Goal: Information Seeking & Learning: Learn about a topic

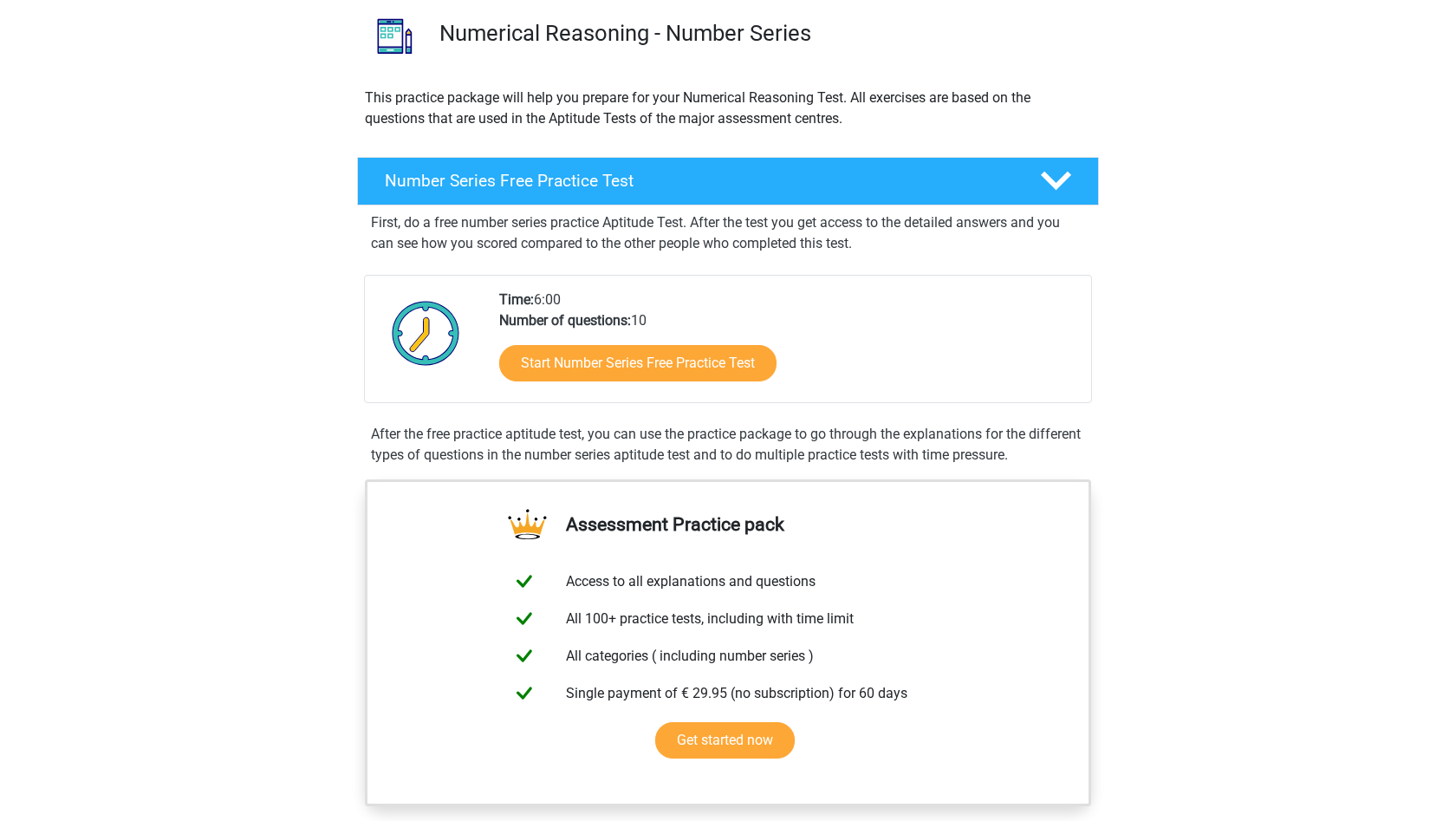
scroll to position [132, 0]
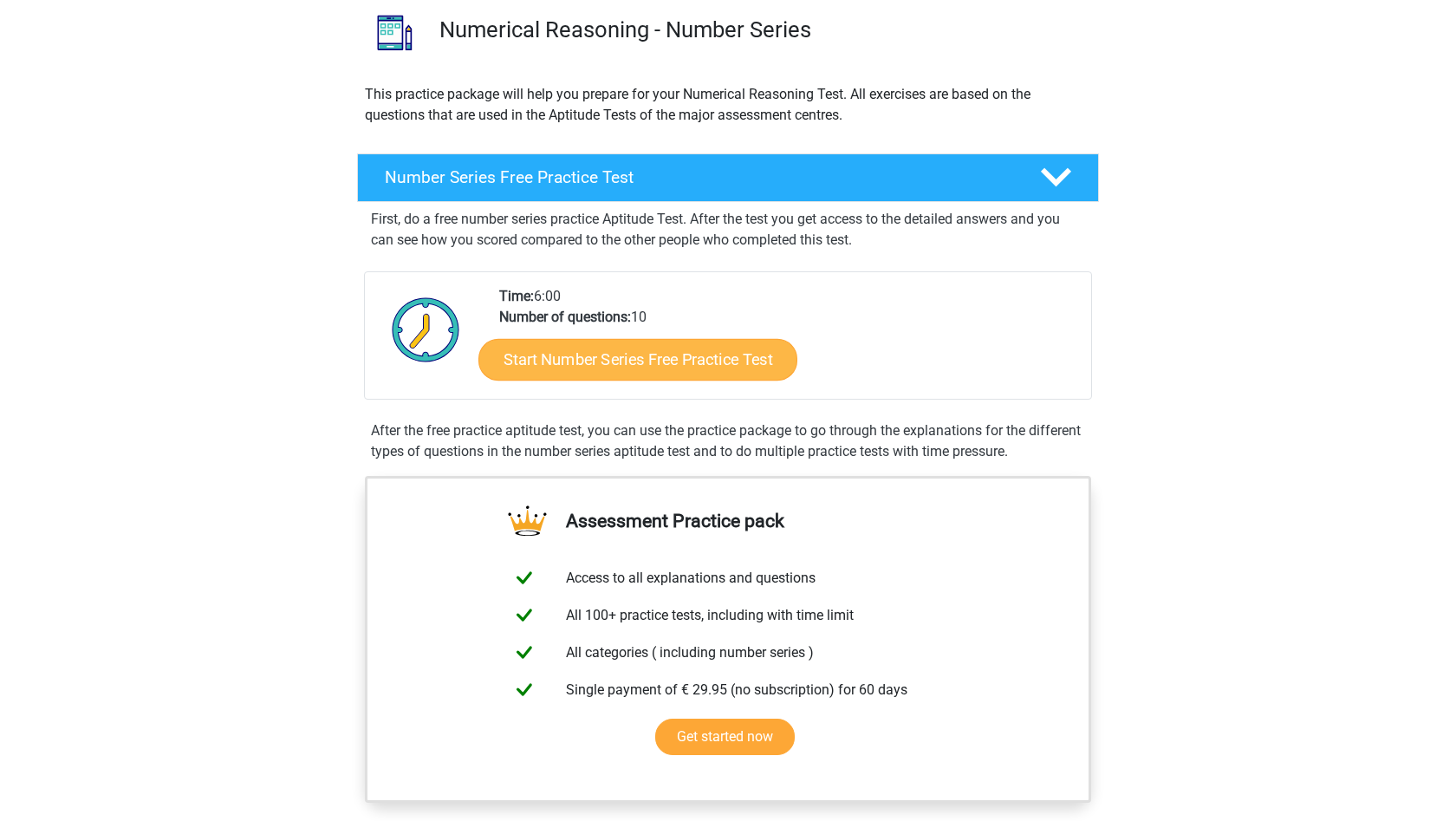
click at [713, 355] on link "Start Number Series Free Practice Test" at bounding box center [637, 359] width 319 height 41
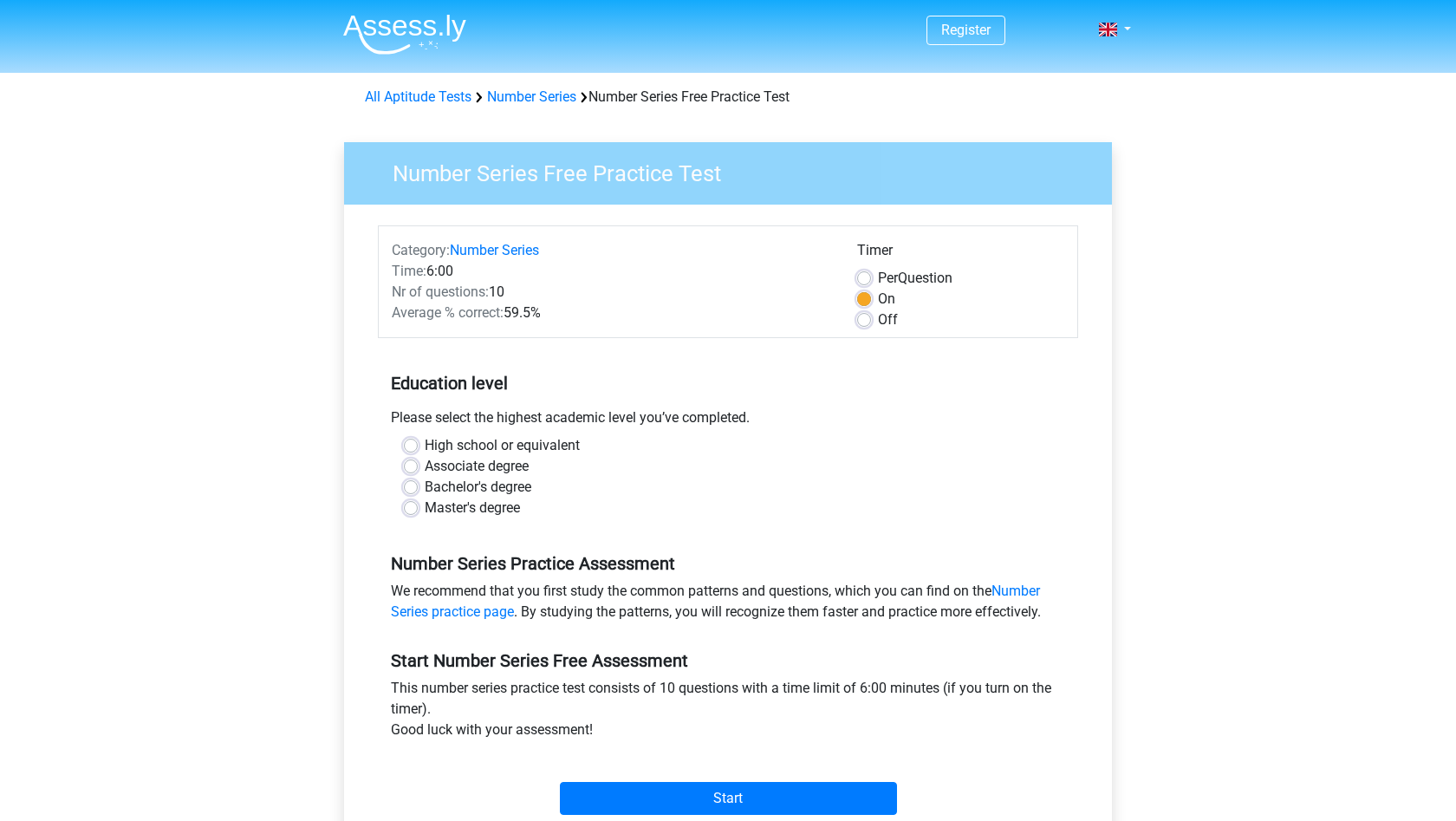
click at [447, 507] on label "Master's degree" at bounding box center [472, 507] width 95 height 21
click at [418, 507] on input "Master's degree" at bounding box center [411, 506] width 14 height 18
radio input "true"
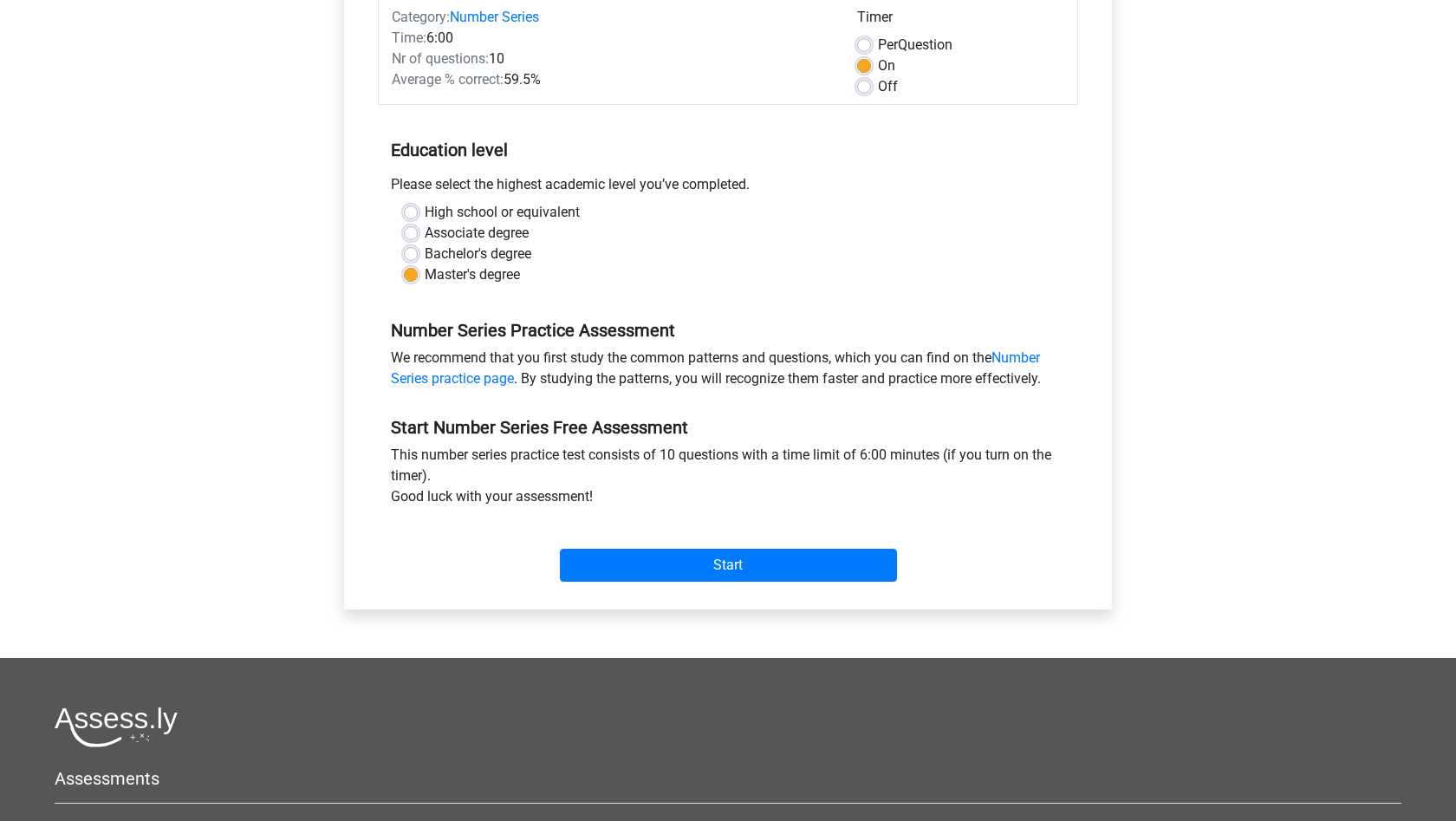
scroll to position [235, 0]
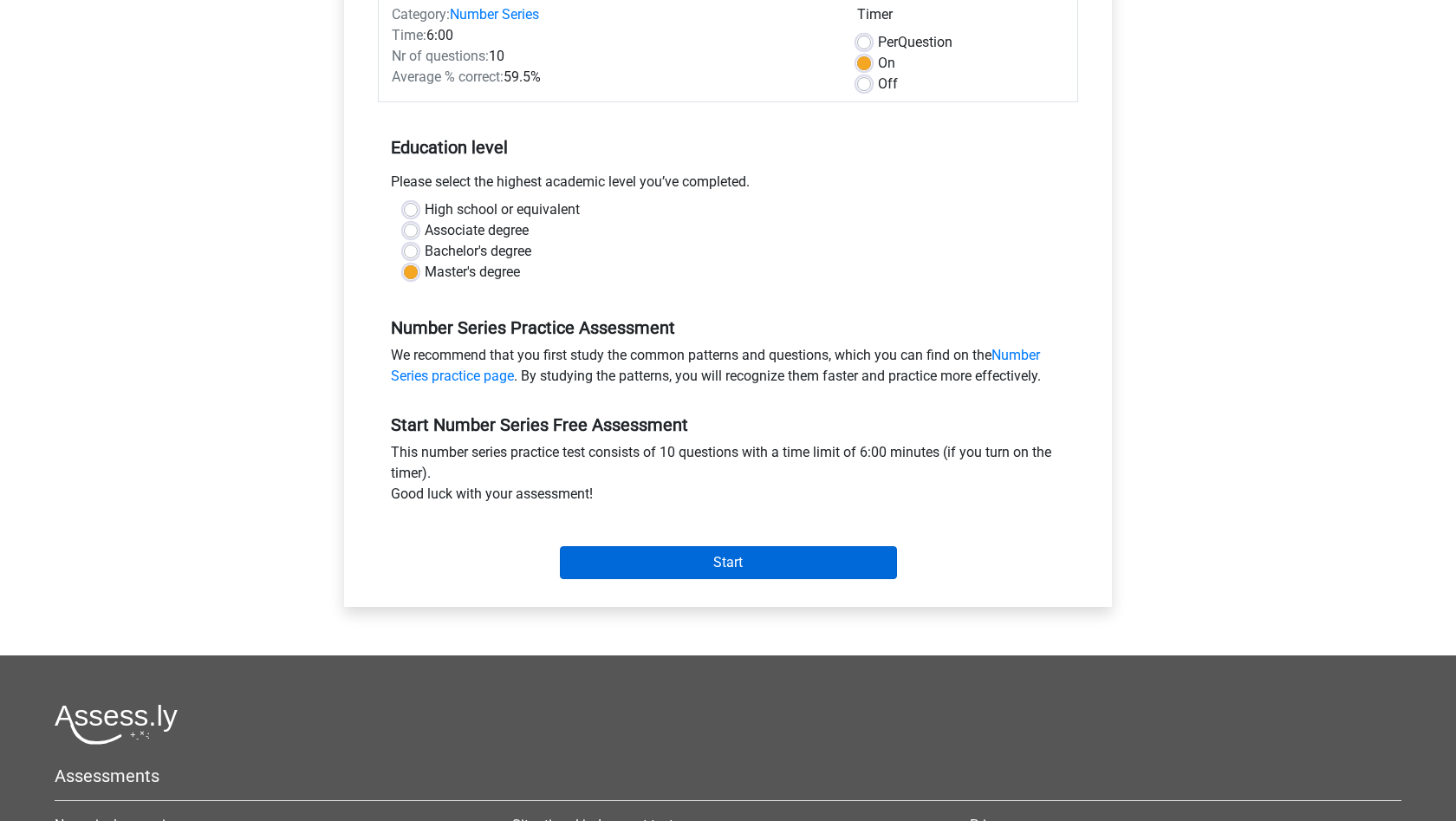
click at [757, 556] on input "Start" at bounding box center [728, 563] width 337 height 33
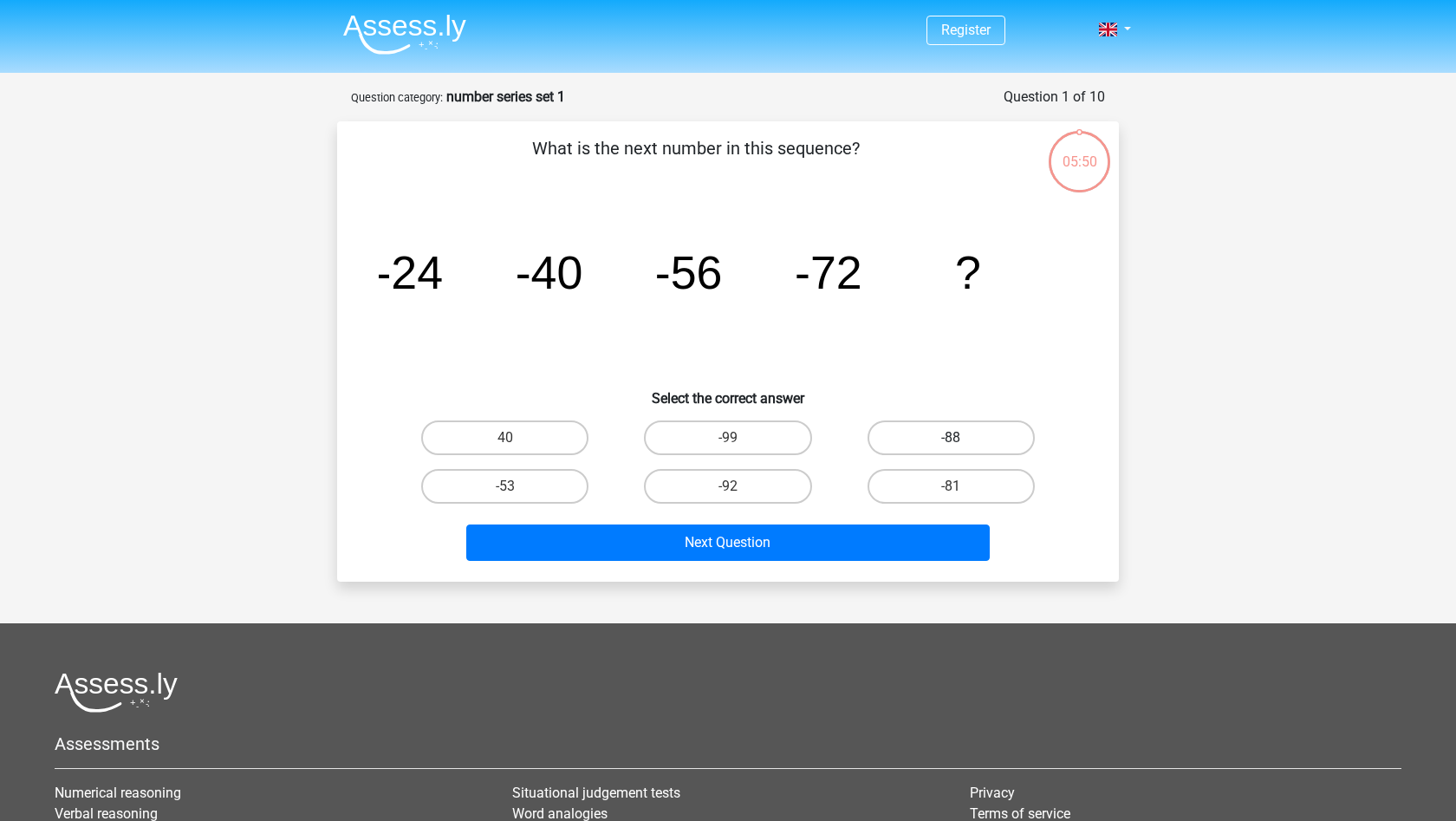
click at [971, 433] on label "-88" at bounding box center [951, 437] width 168 height 34
click at [962, 437] on input "-88" at bounding box center [956, 442] width 11 height 11
radio input "true"
click at [873, 523] on div "Next Question" at bounding box center [728, 539] width 727 height 57
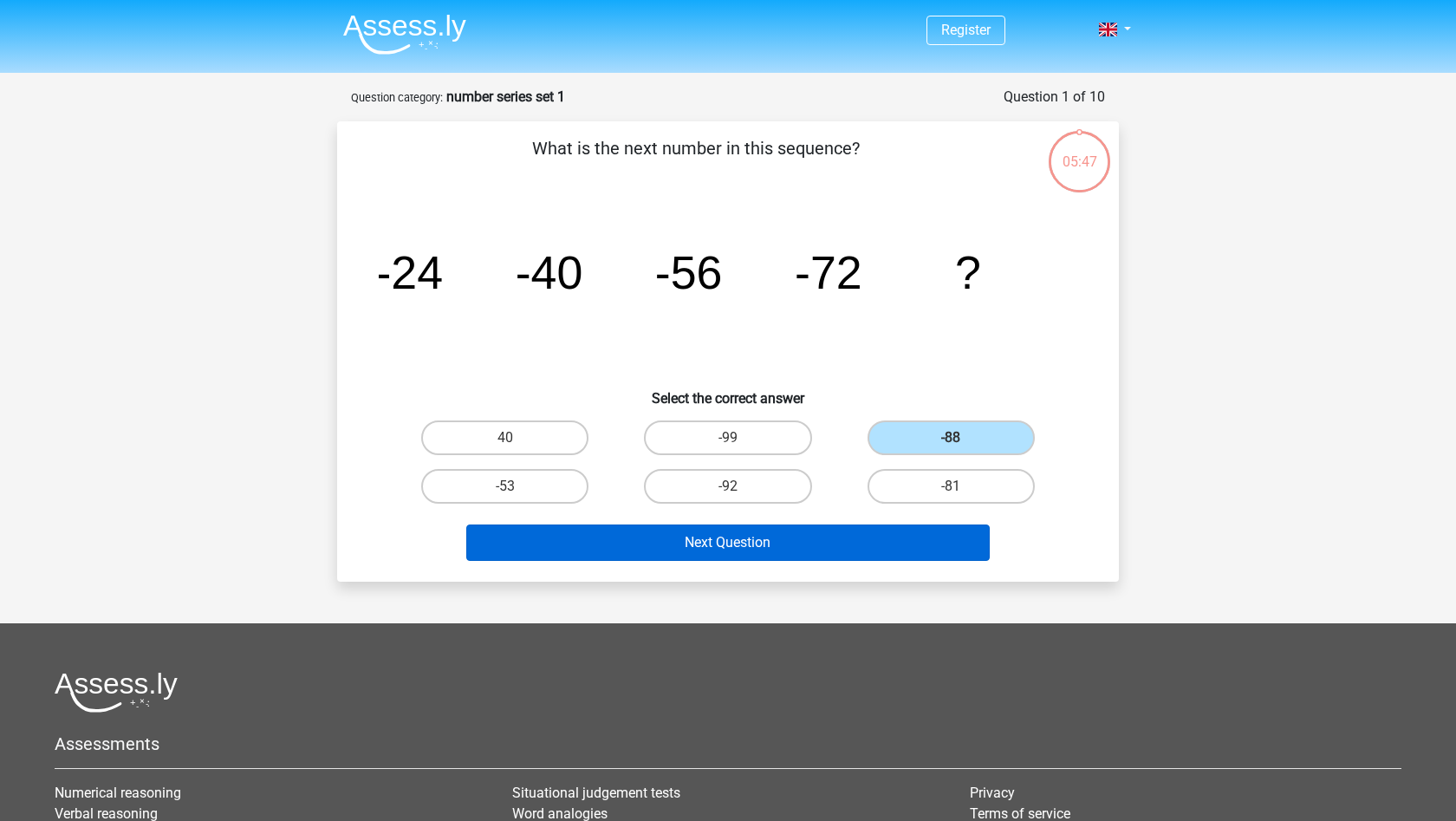
click at [686, 555] on button "Next Question" at bounding box center [728, 542] width 525 height 36
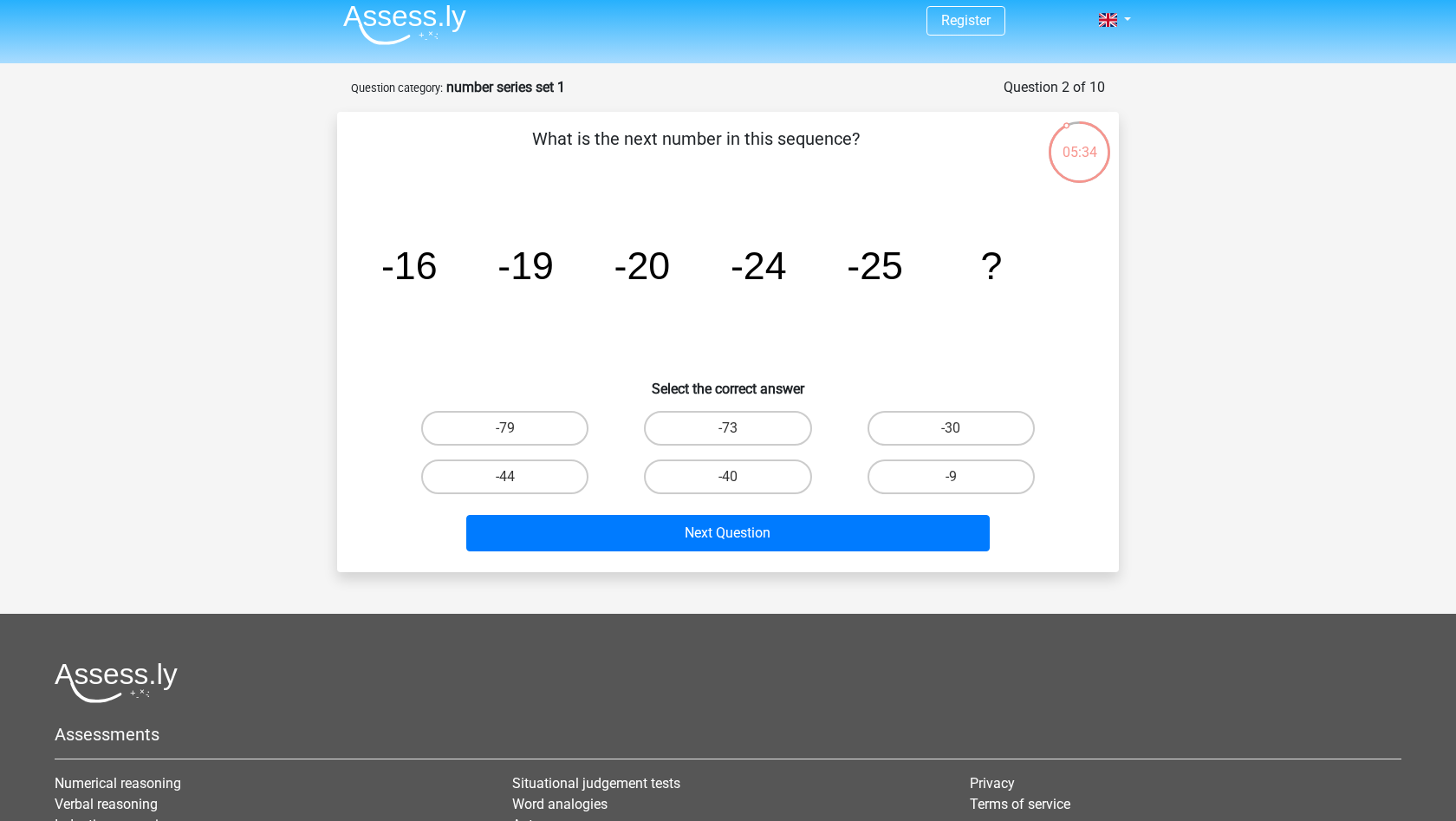
scroll to position [11, 0]
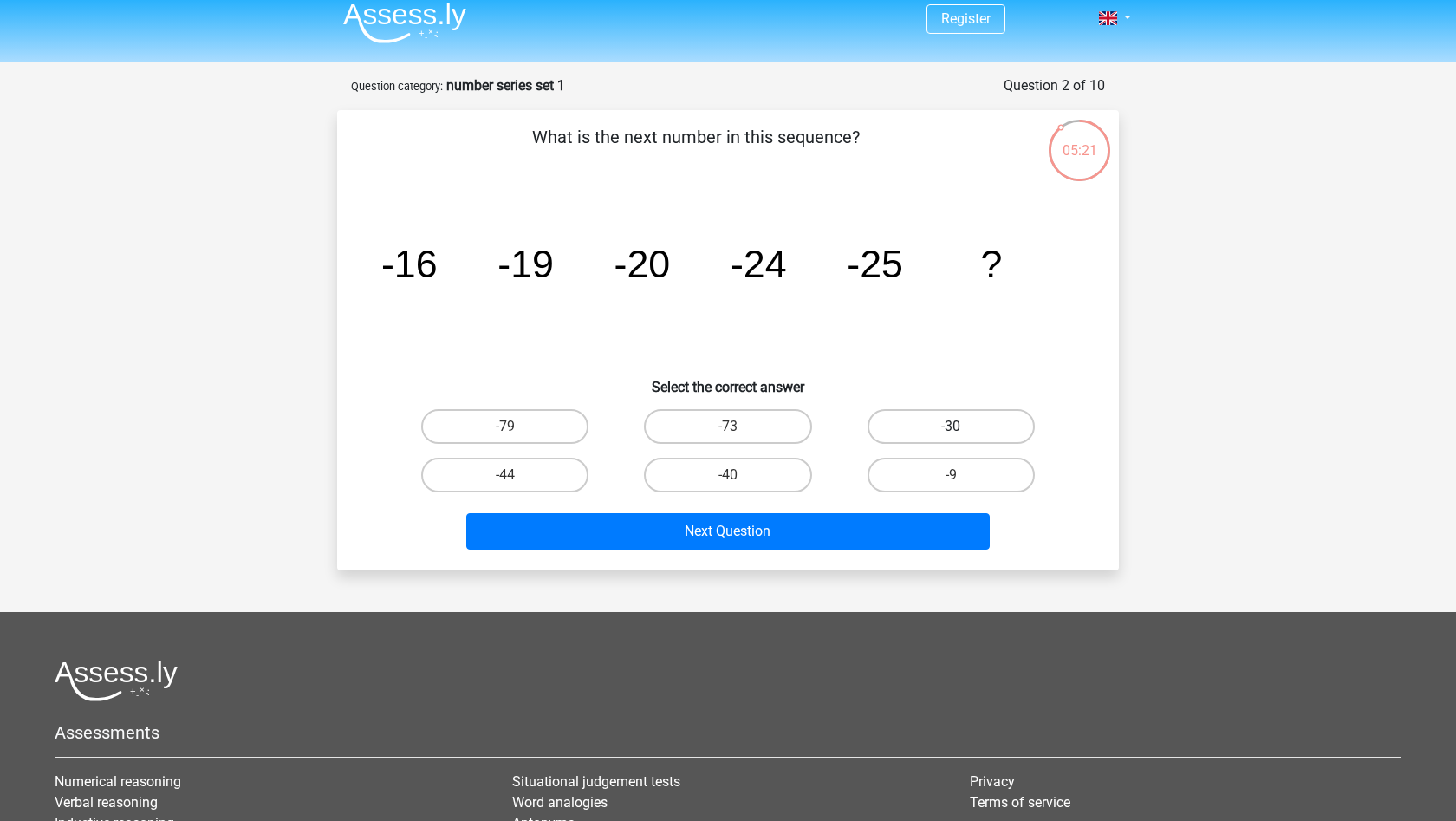
click at [943, 430] on label "-30" at bounding box center [951, 426] width 168 height 34
click at [951, 430] on input "-30" at bounding box center [956, 432] width 11 height 11
radio input "true"
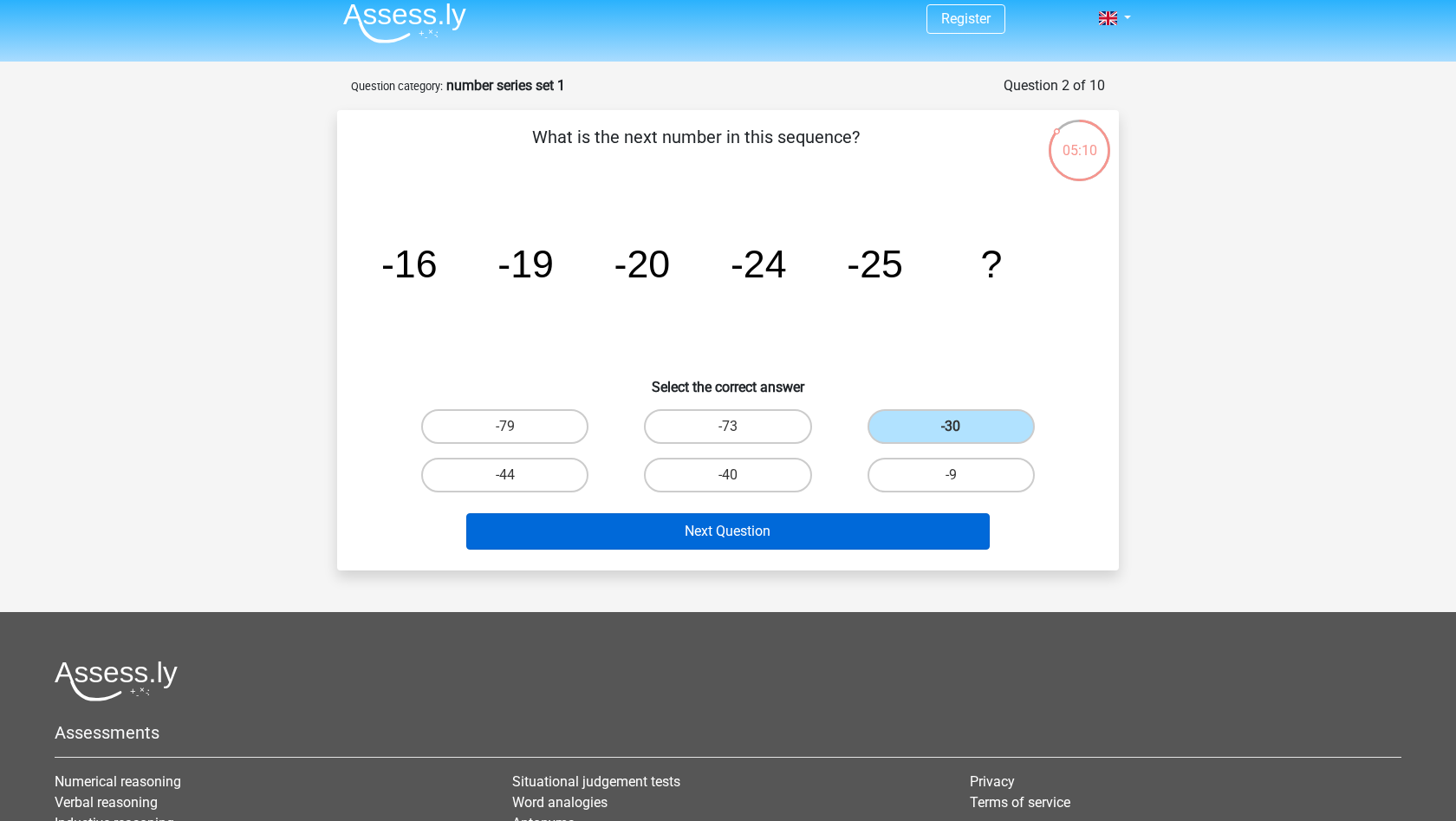
click at [801, 541] on button "Next Question" at bounding box center [728, 531] width 525 height 36
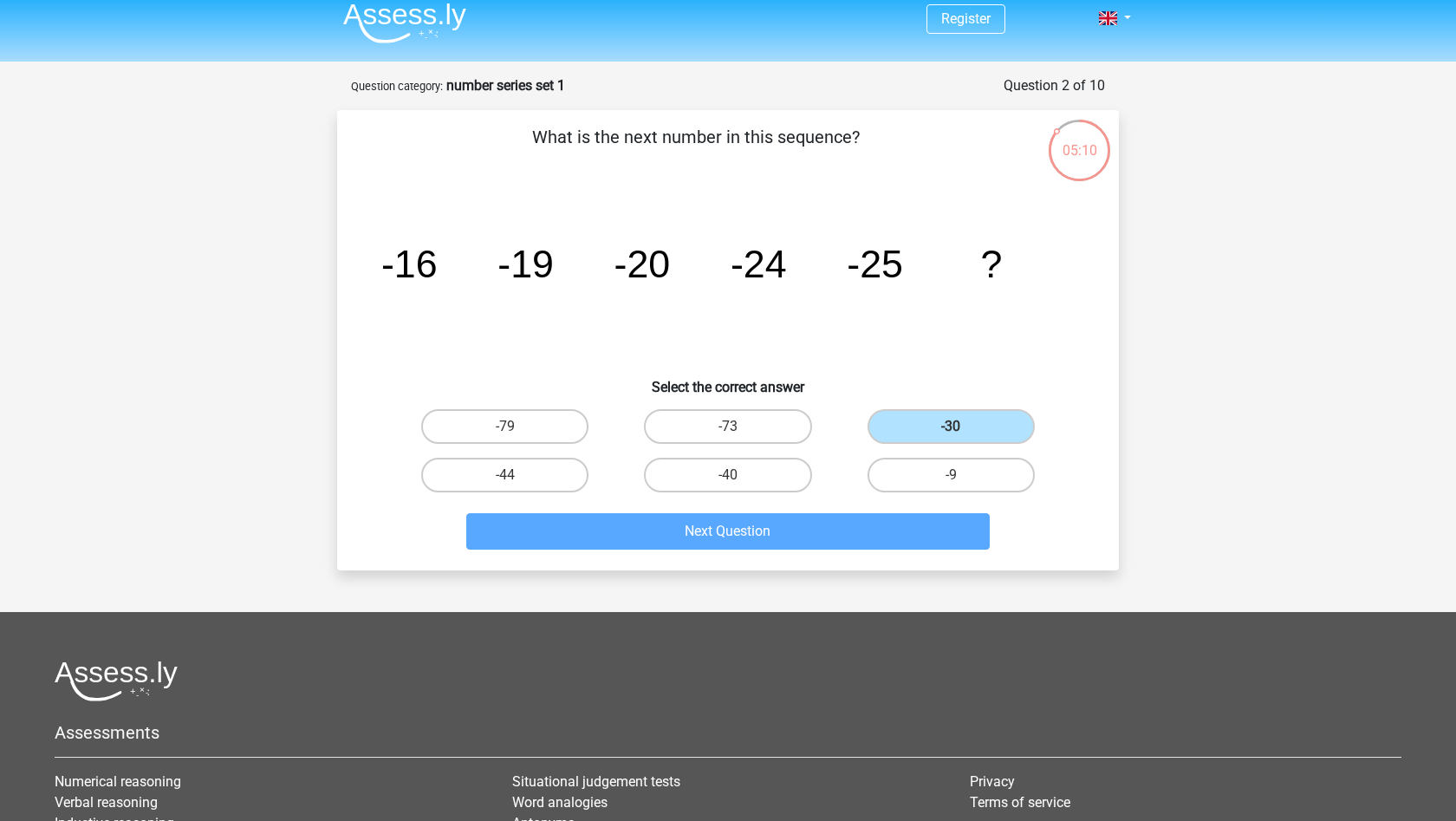
scroll to position [86, 0]
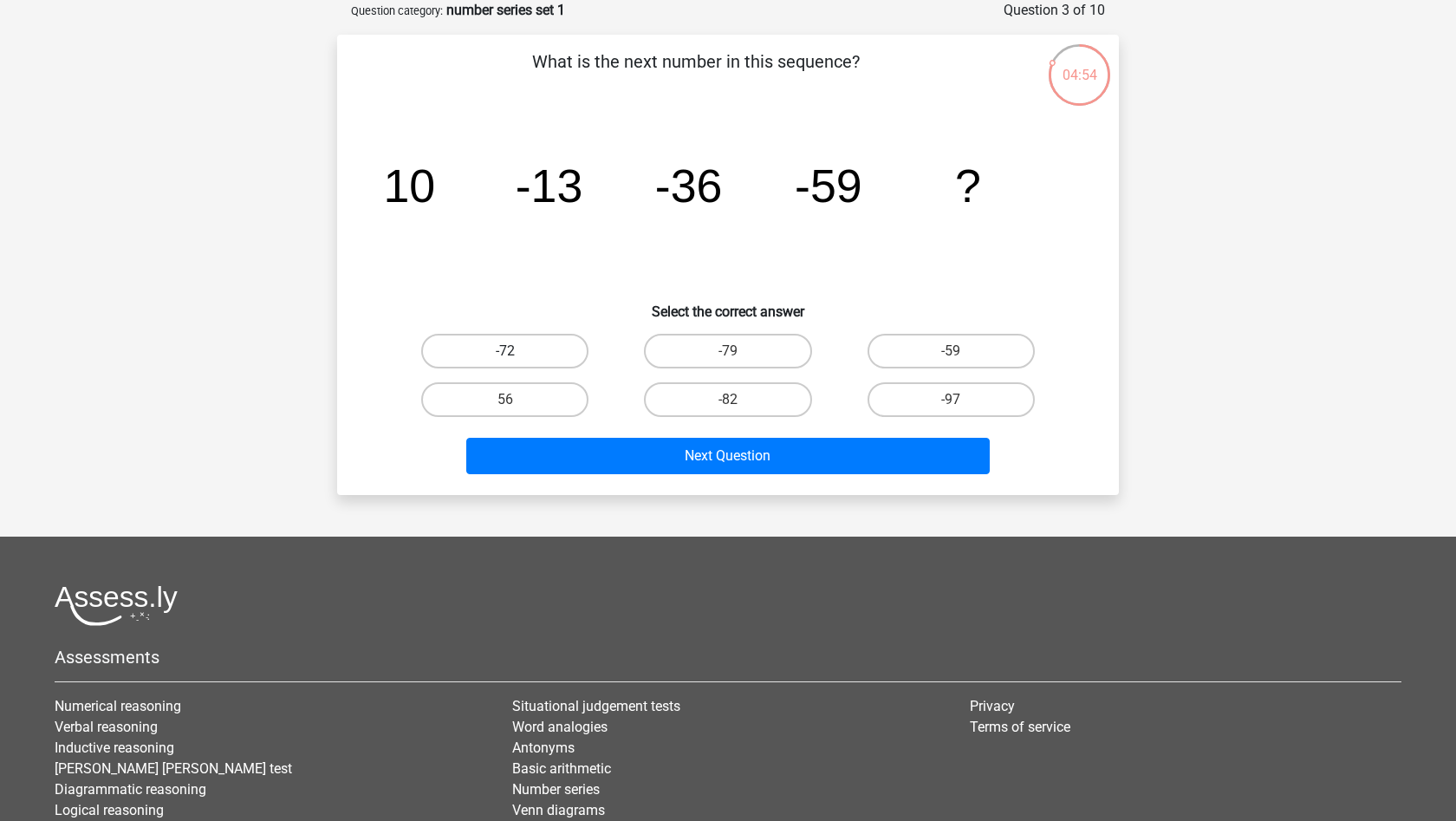
click at [495, 339] on label "-72" at bounding box center [505, 350] width 168 height 34
click at [505, 351] on input "-72" at bounding box center [510, 356] width 11 height 11
radio input "true"
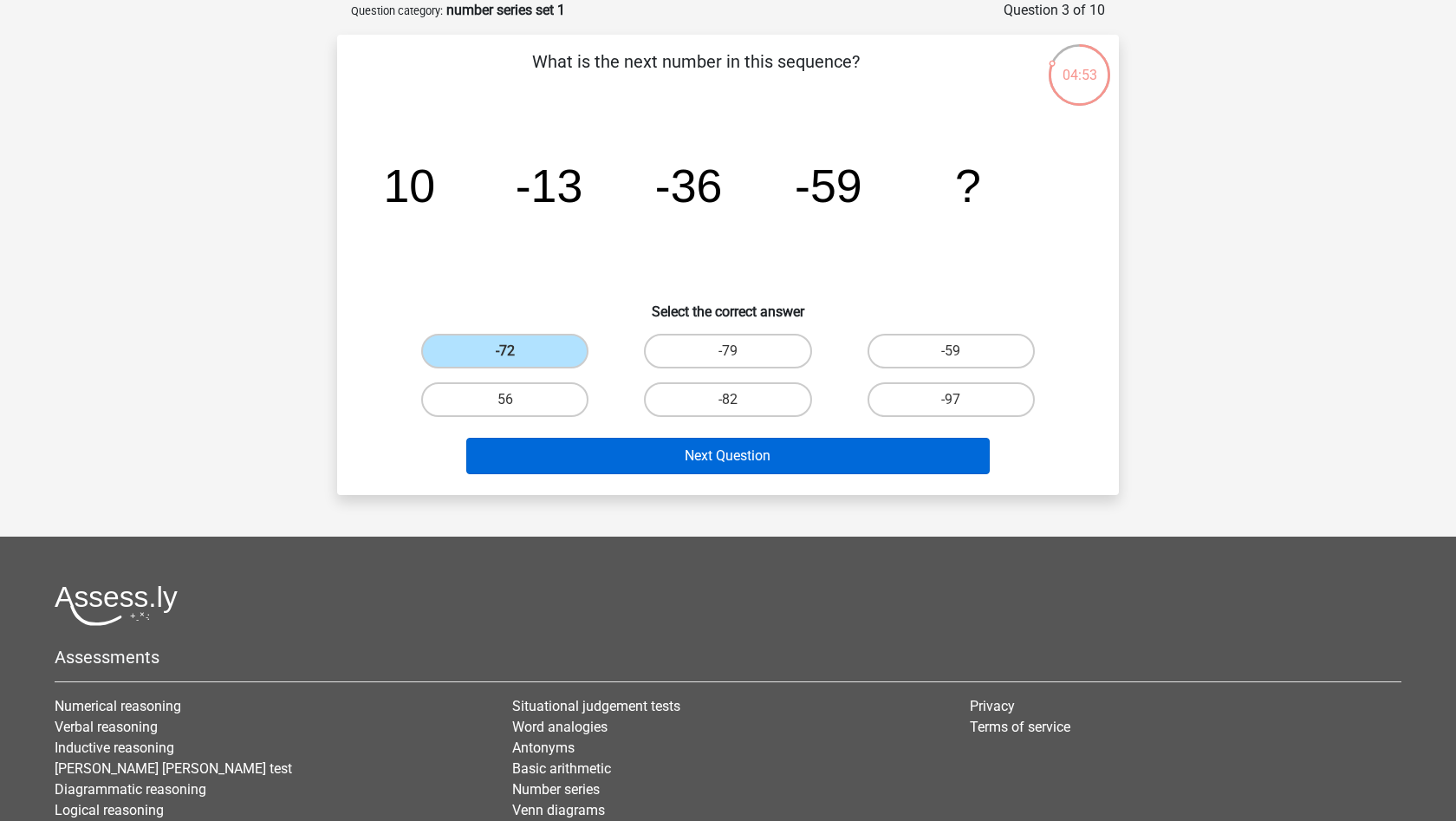
click at [674, 452] on button "Next Question" at bounding box center [728, 455] width 525 height 36
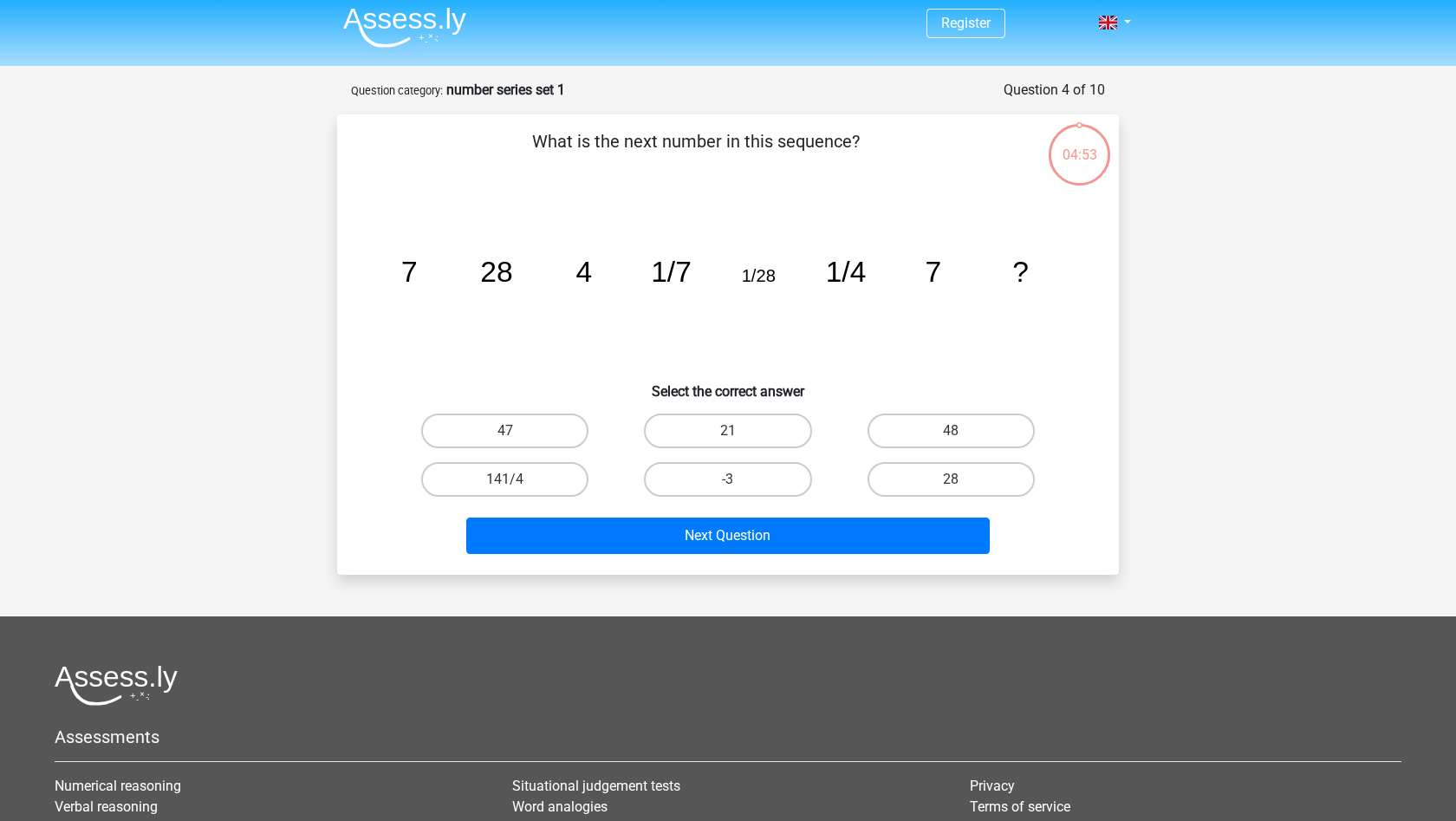
scroll to position [4, 0]
